Goal: Information Seeking & Learning: Learn about a topic

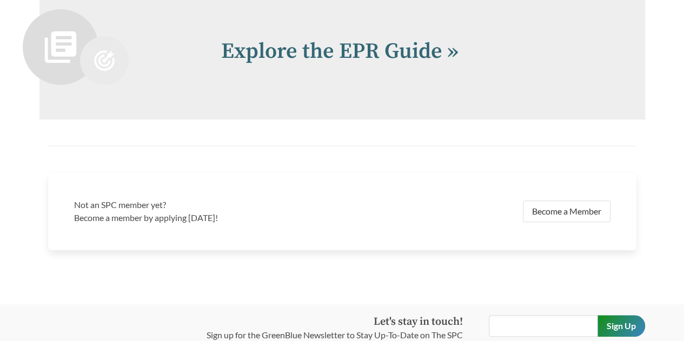
scroll to position [2270, 0]
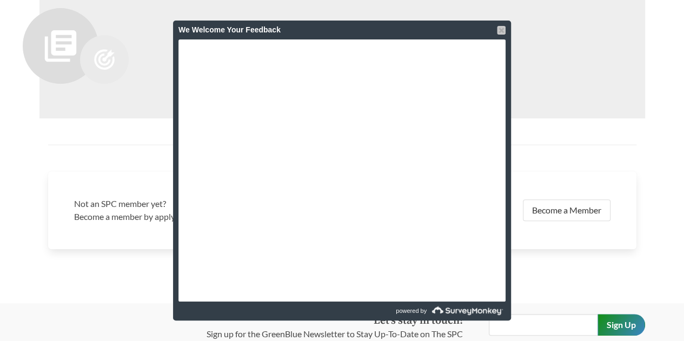
click at [501, 31] on div at bounding box center [501, 30] width 9 height 9
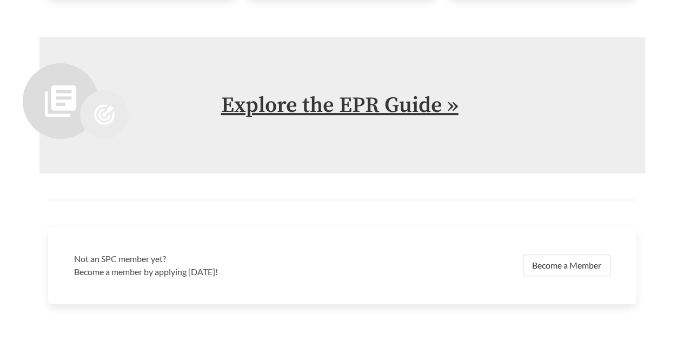
scroll to position [2204, 0]
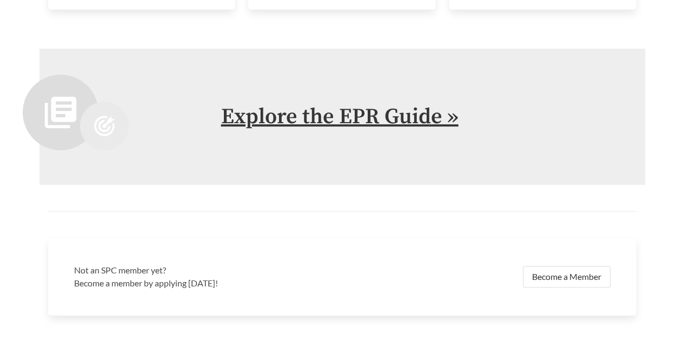
click at [401, 116] on link "Explore the EPR Guide »" at bounding box center [339, 116] width 237 height 27
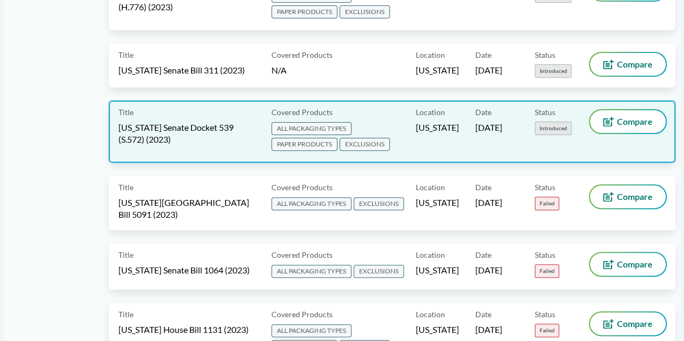
scroll to position [4163, 0]
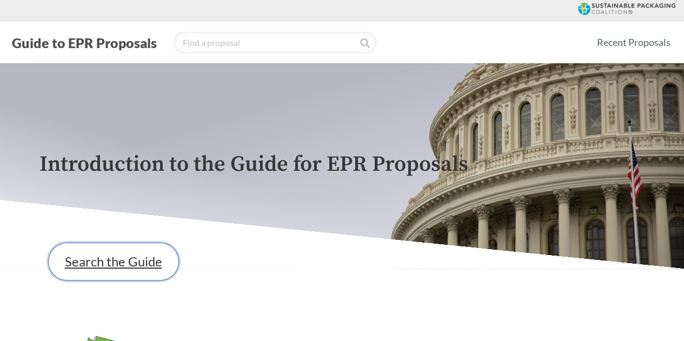
click at [110, 256] on link "Search the Guide" at bounding box center [113, 262] width 131 height 38
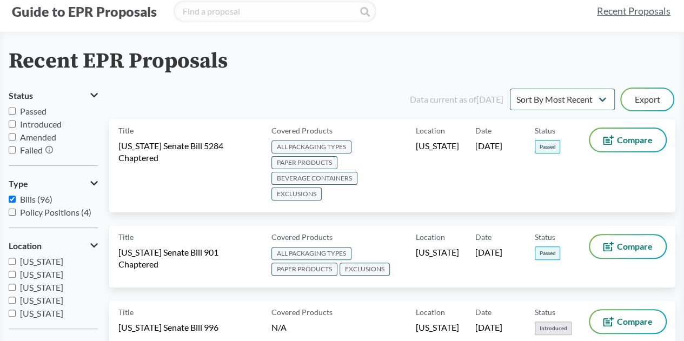
scroll to position [162, 0]
